Goal: Check status: Check status

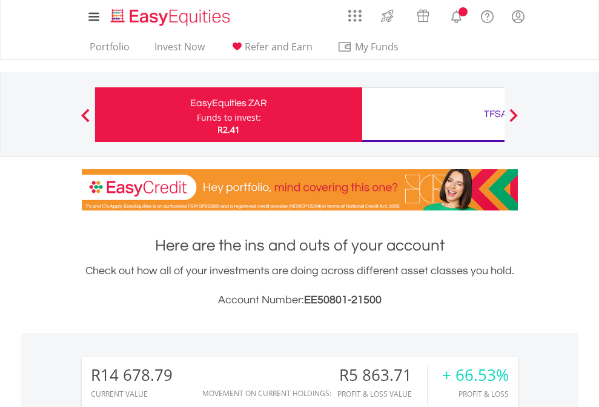
scroll to position [116, 190]
click at [197, 115] on div "Funds to invest:" at bounding box center [229, 118] width 64 height 12
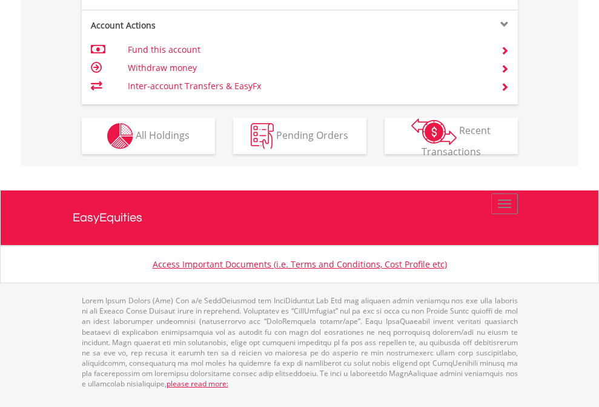
scroll to position [1138, 0]
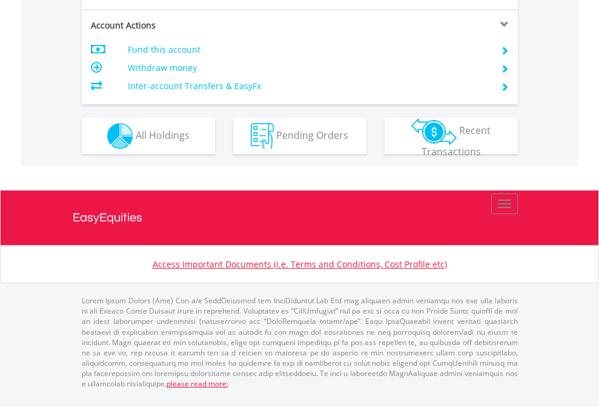
scroll to position [1162, 0]
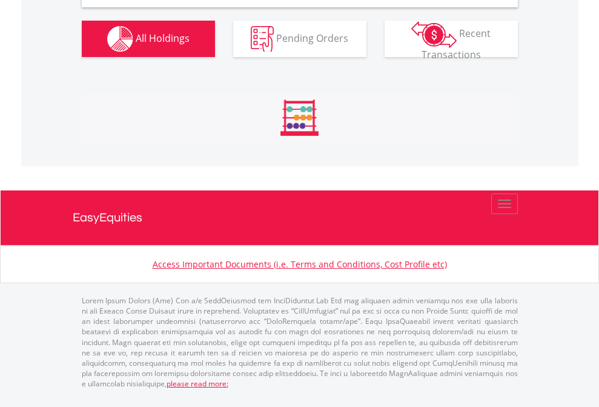
scroll to position [1172, 0]
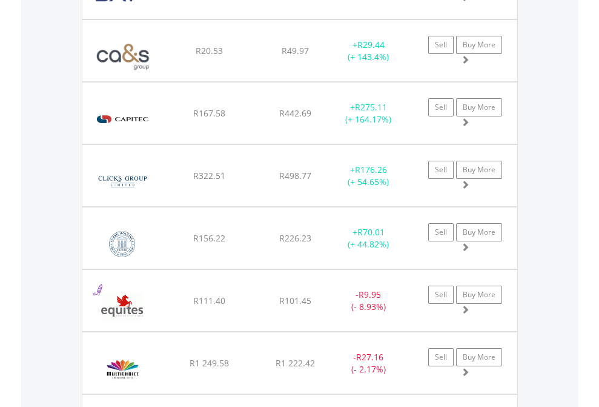
scroll to position [87, 0]
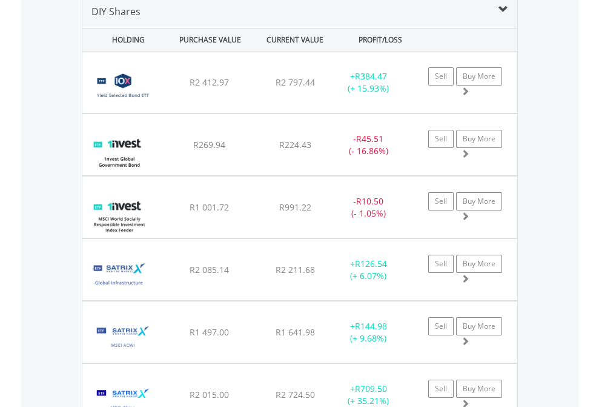
scroll to position [1172, 0]
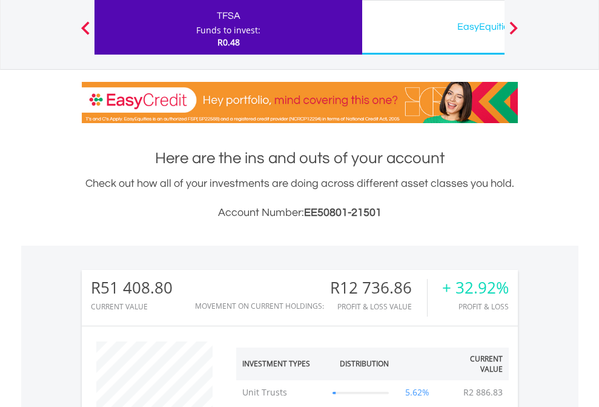
scroll to position [116, 190]
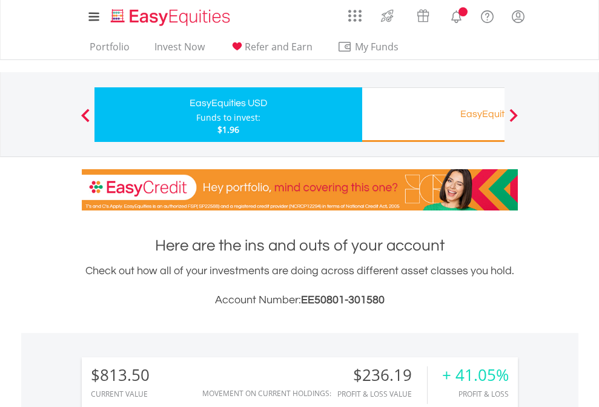
scroll to position [116, 190]
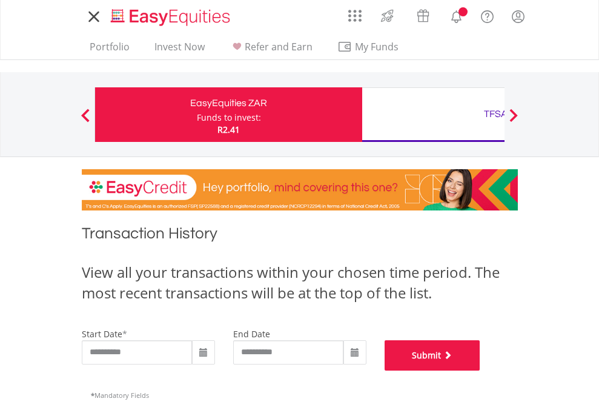
click at [481, 370] on button "Submit" at bounding box center [433, 355] width 96 height 30
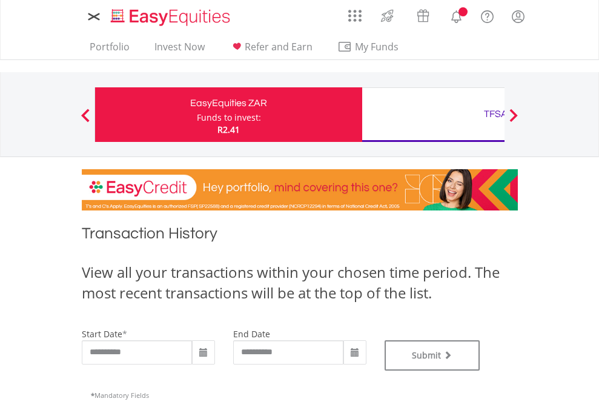
click at [433, 115] on div "TFSA" at bounding box center [496, 113] width 253 height 17
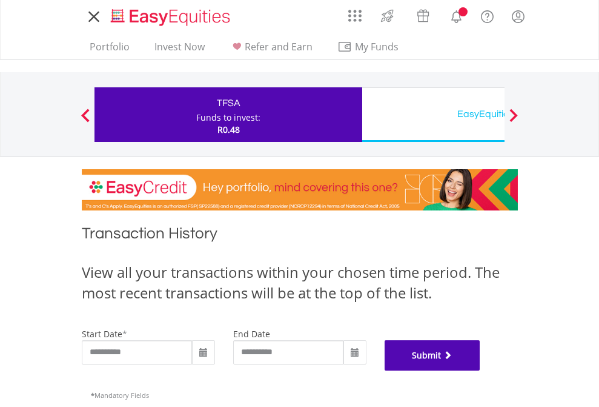
click at [481, 370] on button "Submit" at bounding box center [433, 355] width 96 height 30
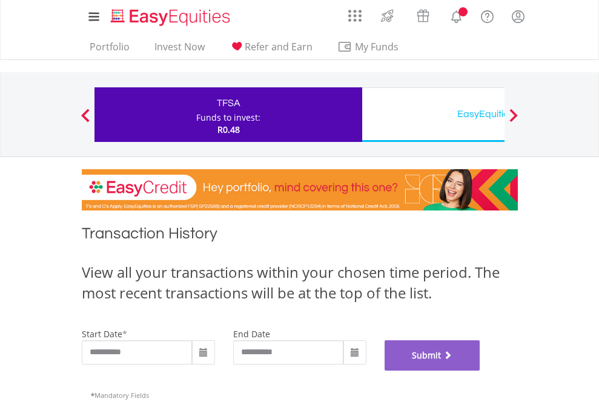
scroll to position [492, 0]
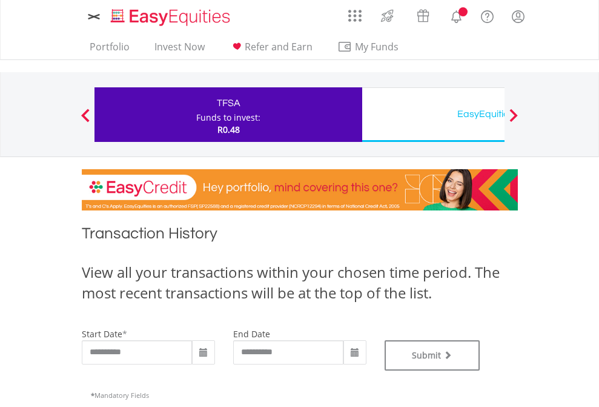
click at [433, 115] on div "EasyEquities USD" at bounding box center [496, 113] width 253 height 17
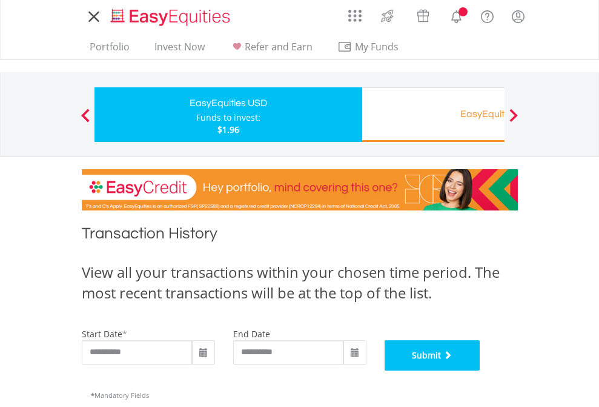
click at [481, 370] on button "Submit" at bounding box center [433, 355] width 96 height 30
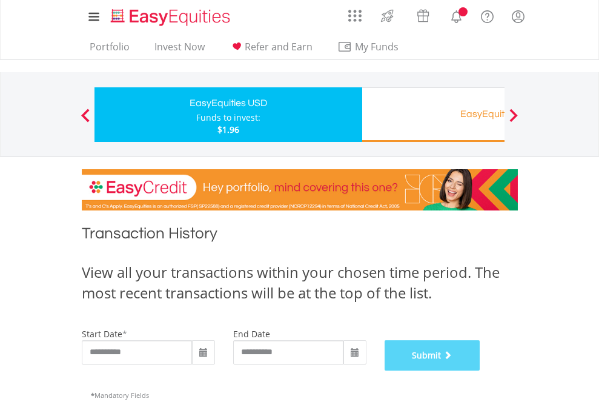
scroll to position [492, 0]
